Goal: Task Accomplishment & Management: Complete application form

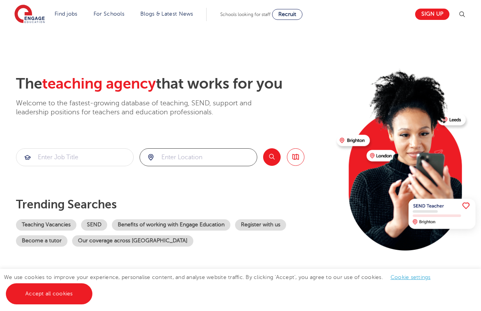
click at [166, 157] on input "search" at bounding box center [198, 156] width 117 height 17
type input "leeds"
click button "Submit" at bounding box center [0, 0] width 0 height 0
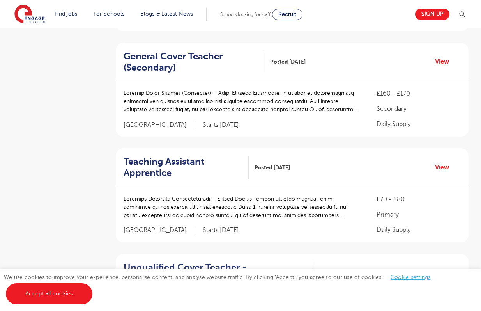
scroll to position [381, 0]
click at [185, 155] on h2 "Teaching Assistant Apprentice" at bounding box center [183, 166] width 119 height 23
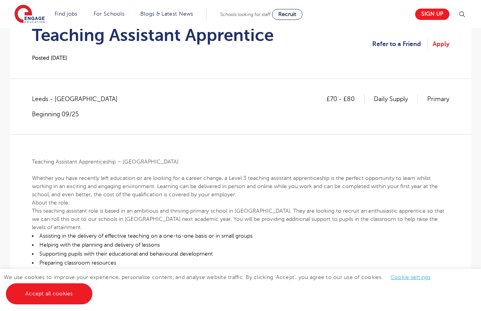
scroll to position [112, 0]
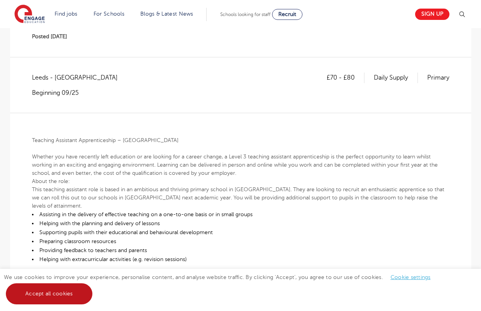
click at [74, 288] on link "Accept all cookies" at bounding box center [49, 293] width 87 height 21
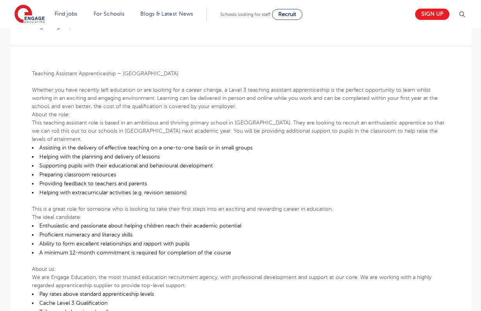
scroll to position [180, 0]
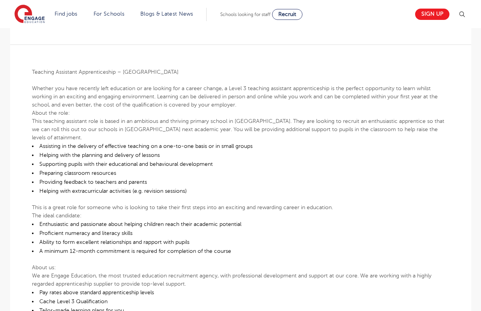
click at [202, 177] on li "Providing feedback to teachers and parents" at bounding box center [240, 181] width 417 height 9
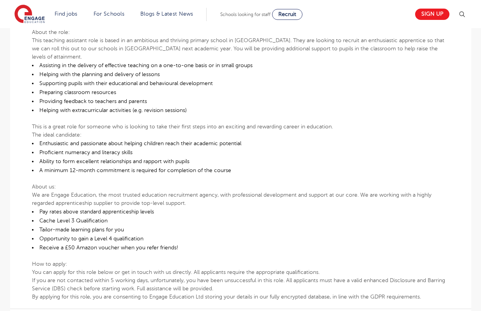
scroll to position [261, 0]
drag, startPoint x: 43, startPoint y: 163, endPoint x: 178, endPoint y: 164, distance: 134.8
click at [178, 166] on li "A minimum 12-month commitment is required for completion of the course" at bounding box center [240, 170] width 417 height 9
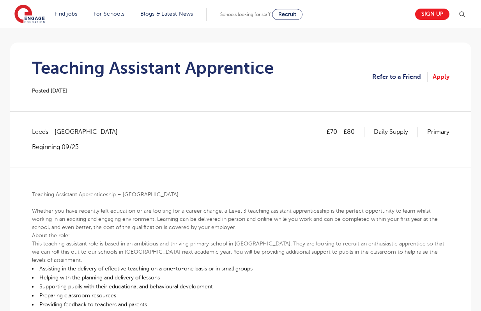
scroll to position [59, 0]
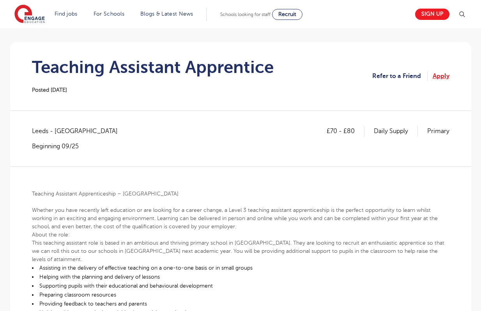
click at [440, 78] on link "Apply" at bounding box center [441, 76] width 17 height 10
click at [27, 73] on section "Teaching Assistant Apprentice Posted 19/08/25 Refer to a Friend Apply" at bounding box center [240, 76] width 449 height 69
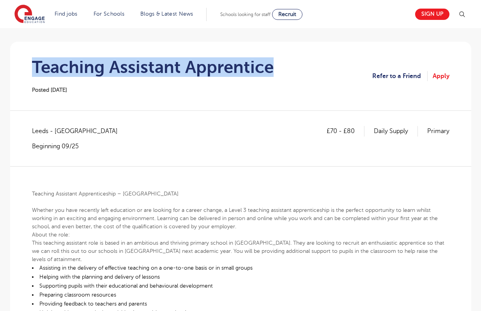
drag, startPoint x: 28, startPoint y: 69, endPoint x: 317, endPoint y: 76, distance: 288.9
click at [317, 76] on section "Teaching Assistant Apprentice Posted 19/08/25 Refer to a Friend Apply" at bounding box center [240, 76] width 449 height 69
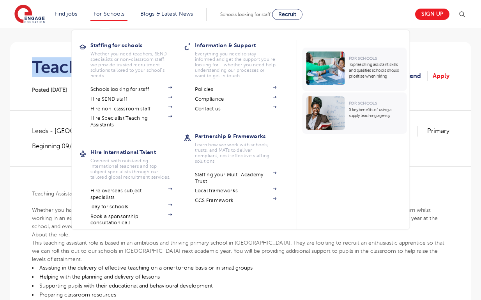
click at [108, 152] on h3 "Hire International Talent" at bounding box center [137, 152] width 94 height 11
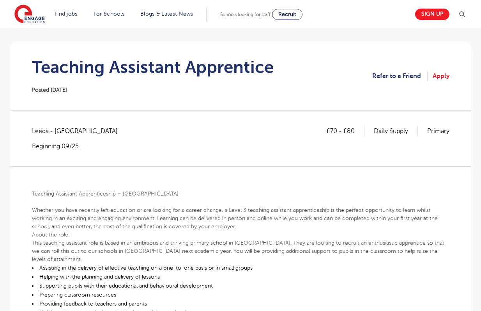
click at [187, 132] on div "£70 - £80 Daily Supply Primary Leeds - Leeds Beginning 09/25" at bounding box center [240, 138] width 417 height 24
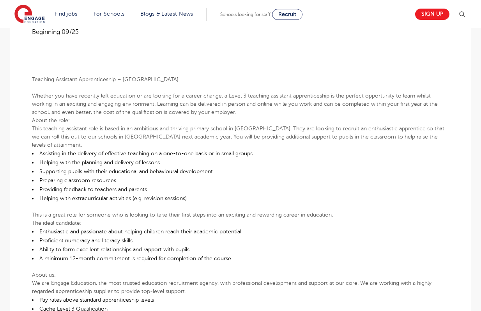
scroll to position [173, 0]
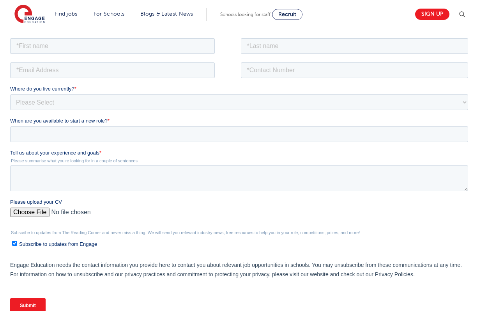
scroll to position [131, 0]
